Goal: Navigation & Orientation: Find specific page/section

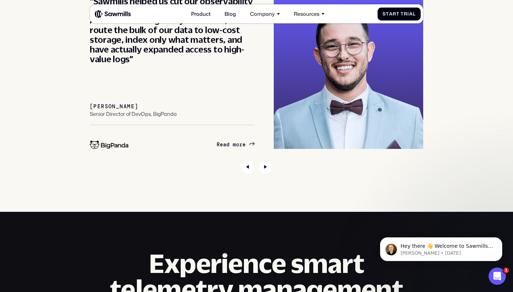
scroll to position [2470, 0]
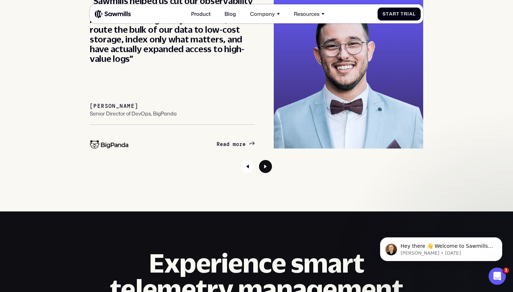
click at [265, 165] on icon "Next slide" at bounding box center [265, 166] width 13 height 13
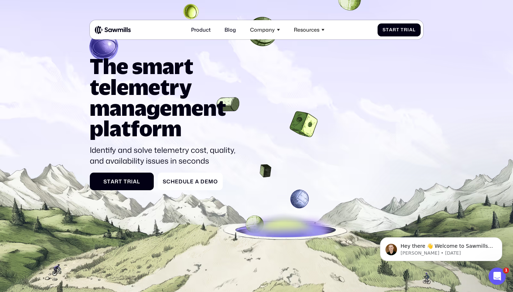
scroll to position [0, 0]
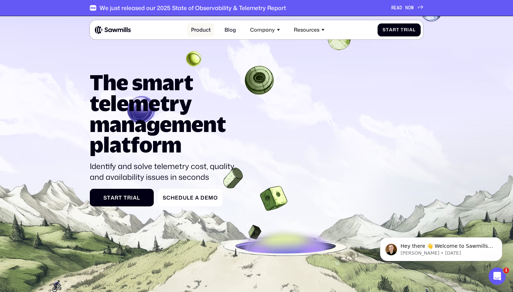
click at [200, 31] on link "Product" at bounding box center [200, 30] width 27 height 14
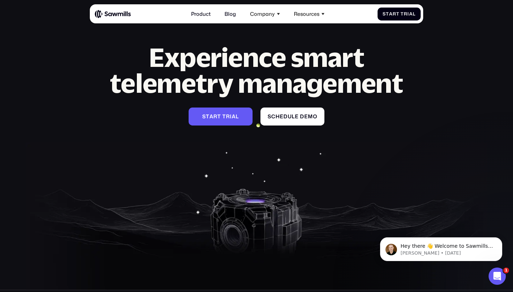
scroll to position [2364, 0]
